Goal: Task Accomplishment & Management: Complete application form

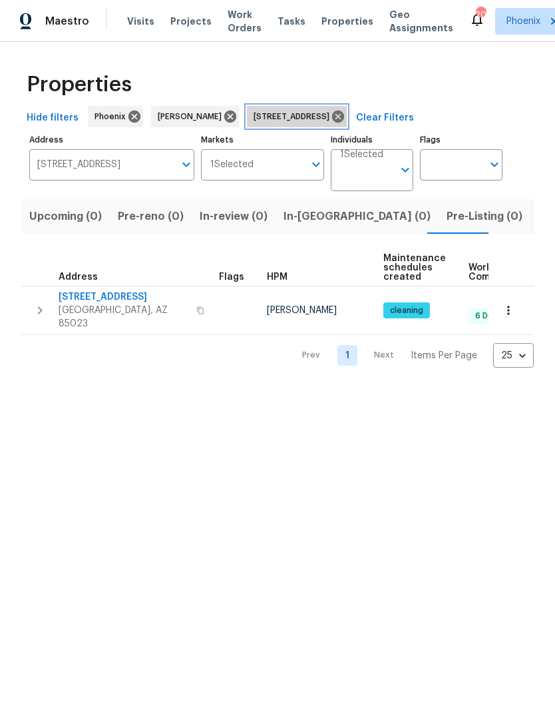
click at [344, 122] on icon at bounding box center [338, 117] width 12 height 12
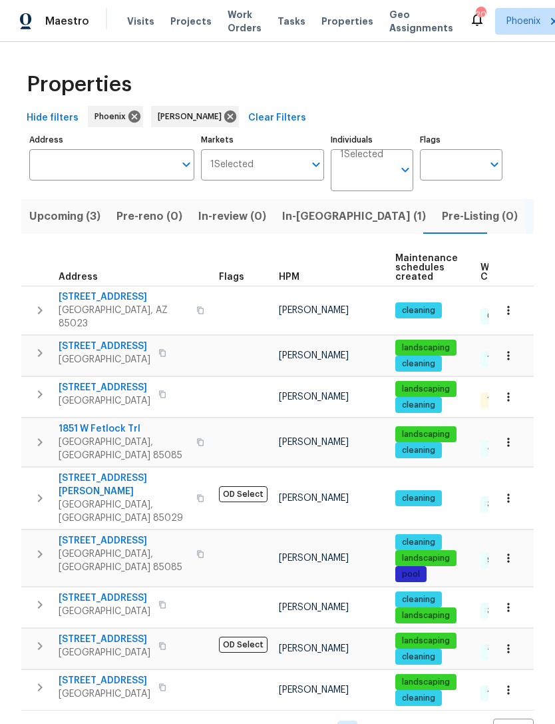
click at [302, 226] on span "In-reno (1)" at bounding box center [354, 216] width 144 height 19
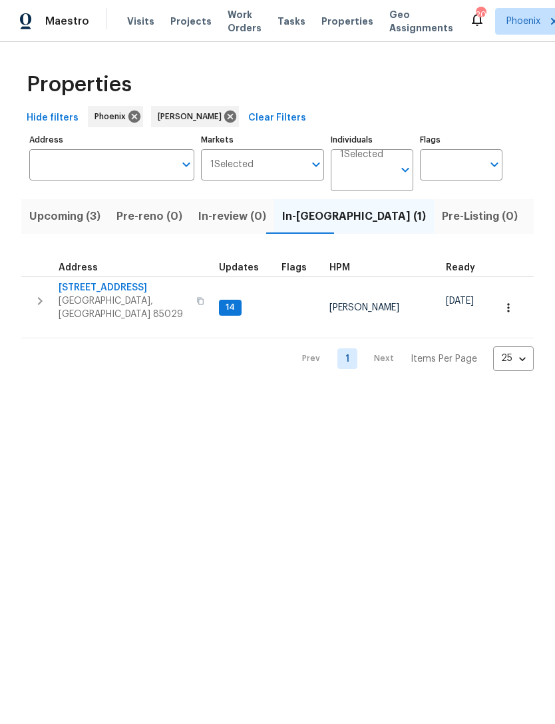
click at [35, 309] on icon "button" at bounding box center [40, 301] width 16 height 16
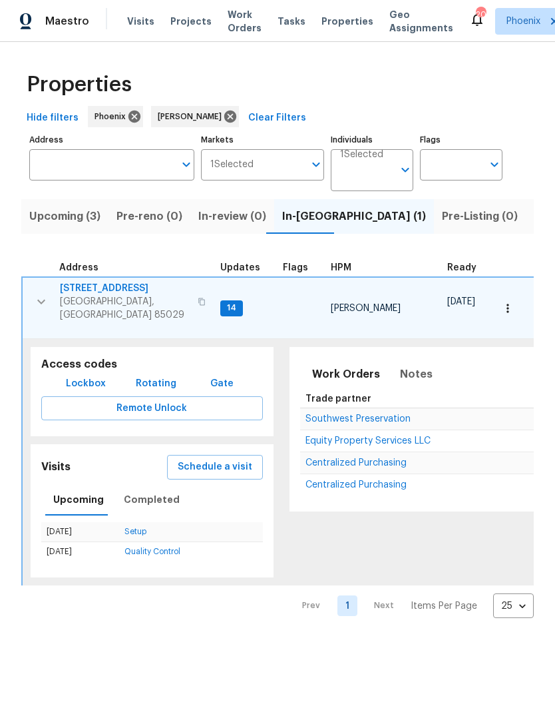
click at [220, 465] on span "Schedule a visit" at bounding box center [215, 467] width 75 height 17
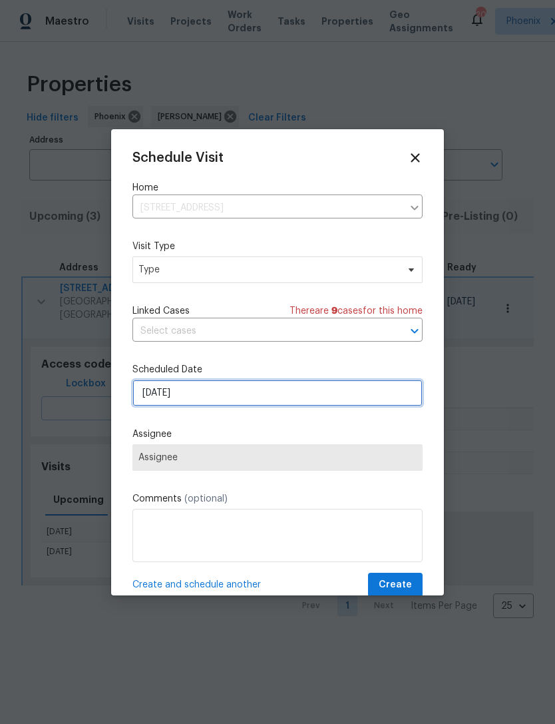
click at [232, 395] on input "8/29/2025" at bounding box center [277, 392] width 290 height 27
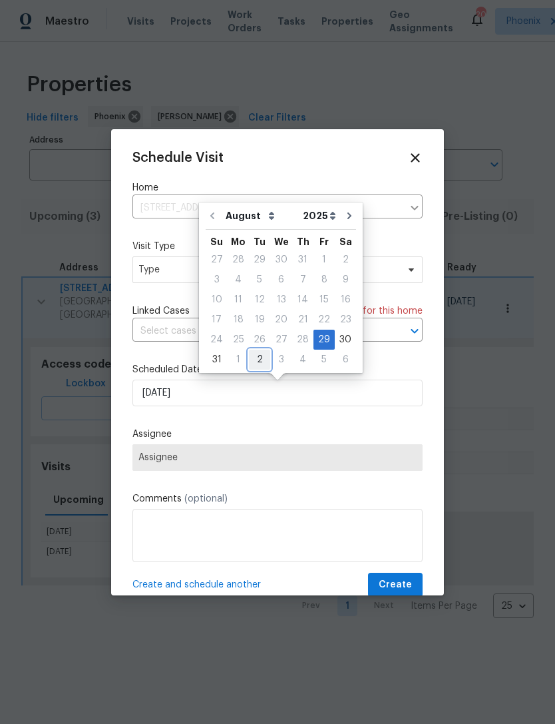
click at [249, 359] on div "2" at bounding box center [259, 359] width 21 height 19
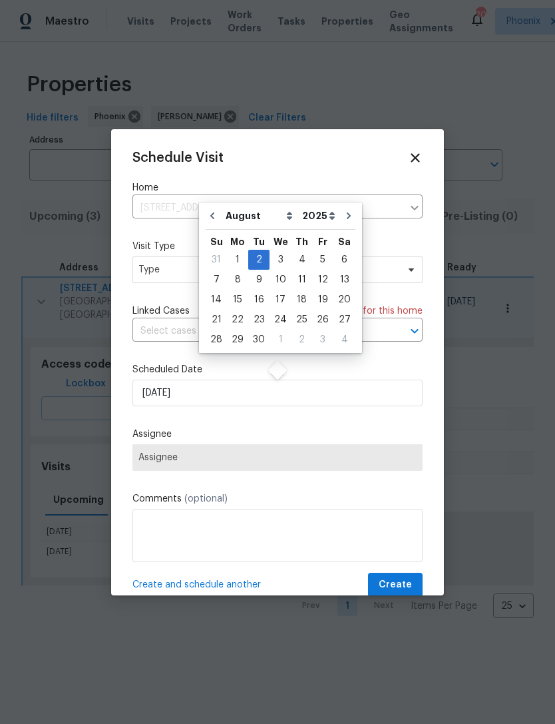
type input "9/2/2025"
select select "8"
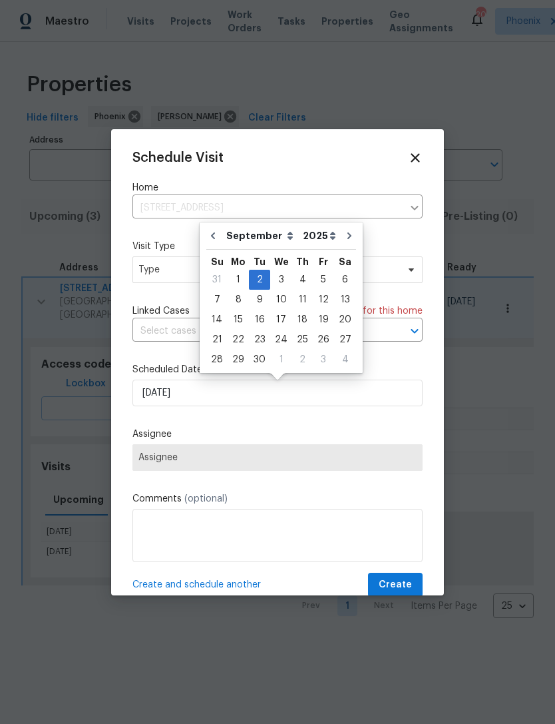
click at [252, 441] on label "Assignee" at bounding box center [277, 433] width 290 height 13
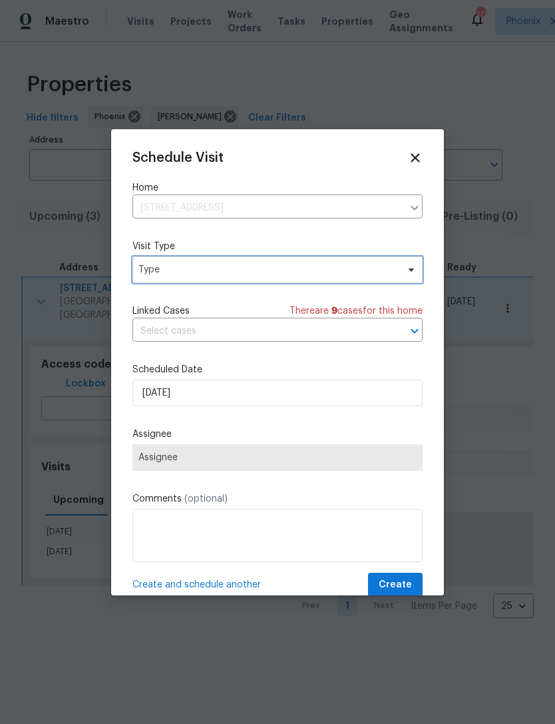
click at [373, 272] on span "Type" at bounding box center [267, 269] width 259 height 13
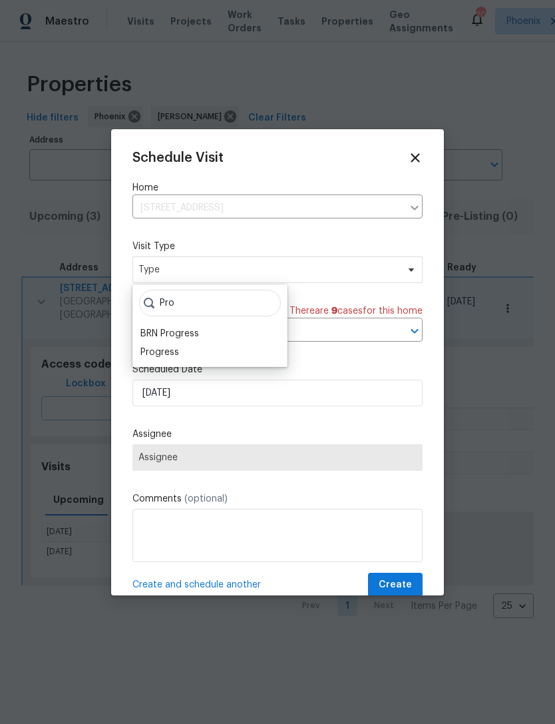
type input "Pro"
click at [160, 355] on div "Progress" at bounding box center [159, 352] width 39 height 13
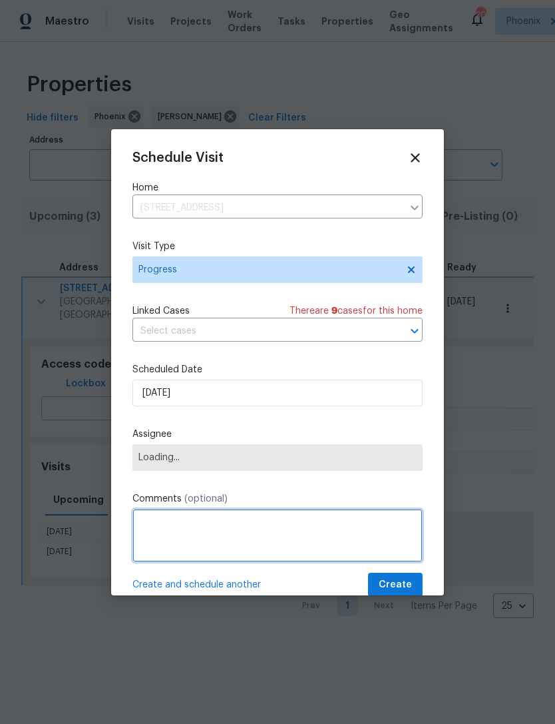
click at [206, 536] on textarea at bounding box center [277, 535] width 290 height 53
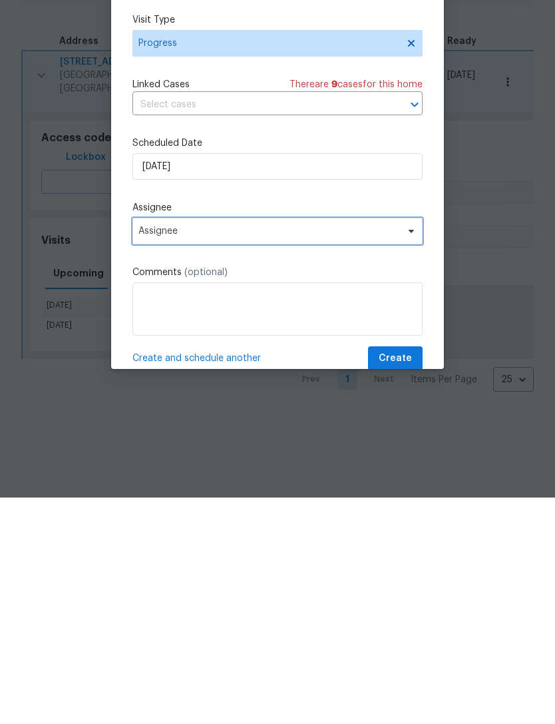
click at [227, 452] on span "Assignee" at bounding box center [268, 457] width 261 height 11
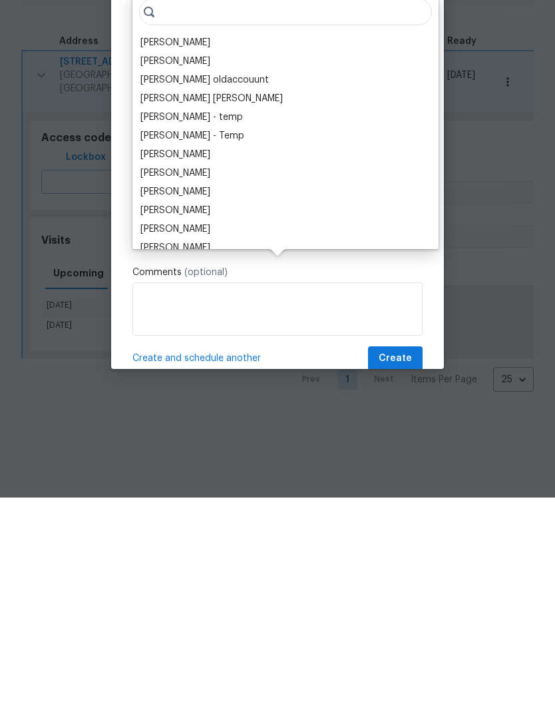
click at [202, 262] on div "[PERSON_NAME]" at bounding box center [175, 268] width 70 height 13
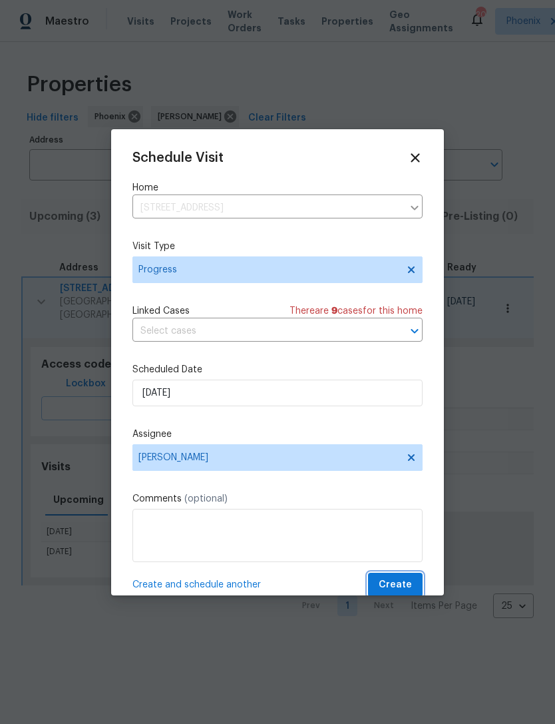
click at [408, 588] on span "Create" at bounding box center [395, 585] width 33 height 17
